Goal: Task Accomplishment & Management: Manage account settings

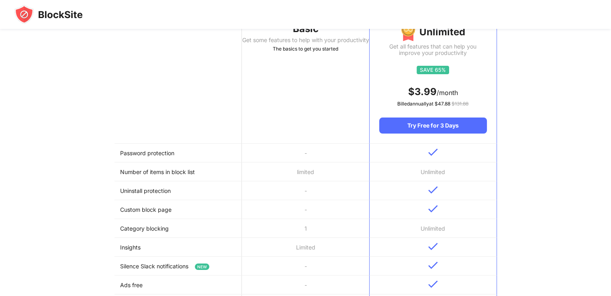
scroll to position [120, 0]
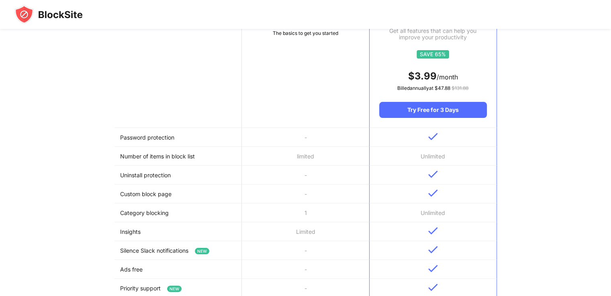
click at [41, 20] on img at bounding box center [48, 14] width 68 height 19
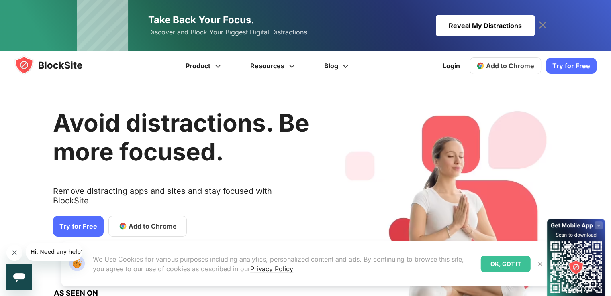
click at [536, 23] on icon at bounding box center [542, 25] width 13 height 13
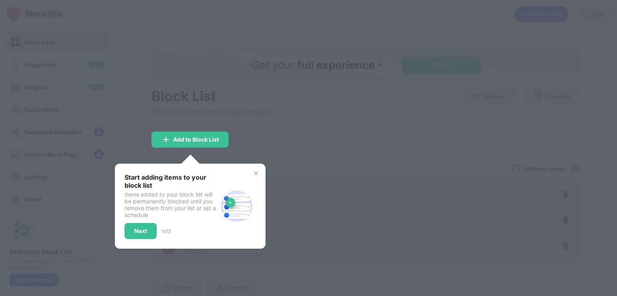
click at [238, 34] on div at bounding box center [308, 148] width 617 height 296
click at [236, 87] on div at bounding box center [308, 148] width 617 height 296
click at [255, 180] on div "Start adding items to your block list Items added to your block list will be pe…" at bounding box center [189, 206] width 131 height 66
click at [255, 177] on div "Start adding items to your block list Items added to your block list will be pe…" at bounding box center [189, 206] width 131 height 66
click at [260, 177] on div "Start adding items to your block list Items added to your block list will be pe…" at bounding box center [190, 206] width 151 height 85
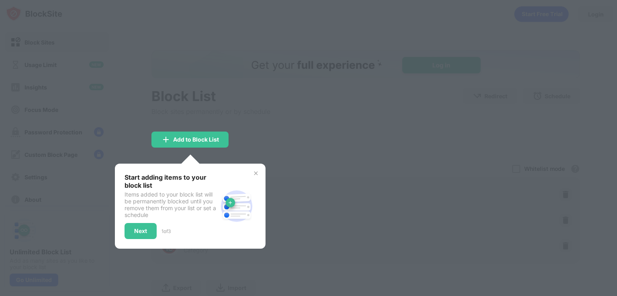
click at [253, 173] on img at bounding box center [256, 173] width 6 height 6
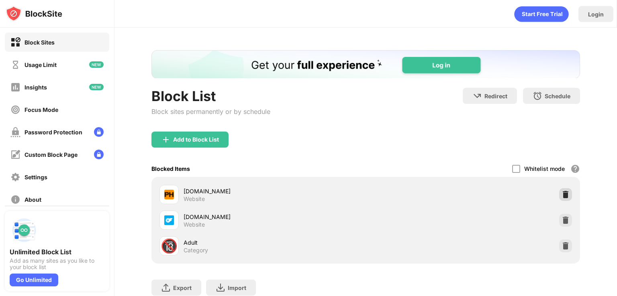
click at [561, 194] on img at bounding box center [565, 195] width 8 height 8
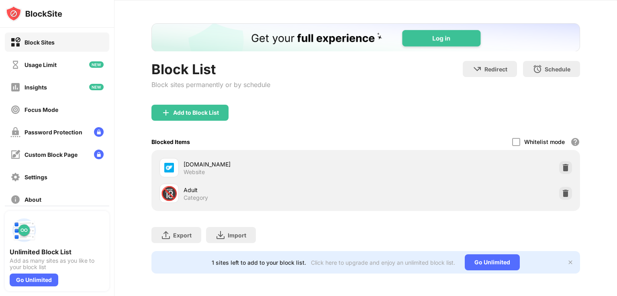
scroll to position [33, 0]
click at [566, 160] on div "onlyfans.com Website" at bounding box center [365, 168] width 419 height 26
click at [561, 164] on img at bounding box center [565, 168] width 8 height 8
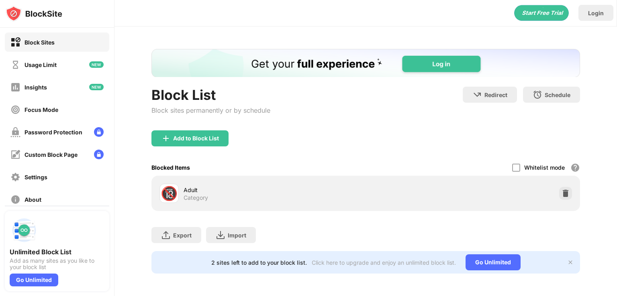
click at [556, 195] on div "🔞 Adult Category" at bounding box center [365, 194] width 419 height 26
click at [561, 190] on img at bounding box center [565, 194] width 8 height 8
